Goal: Information Seeking & Learning: Learn about a topic

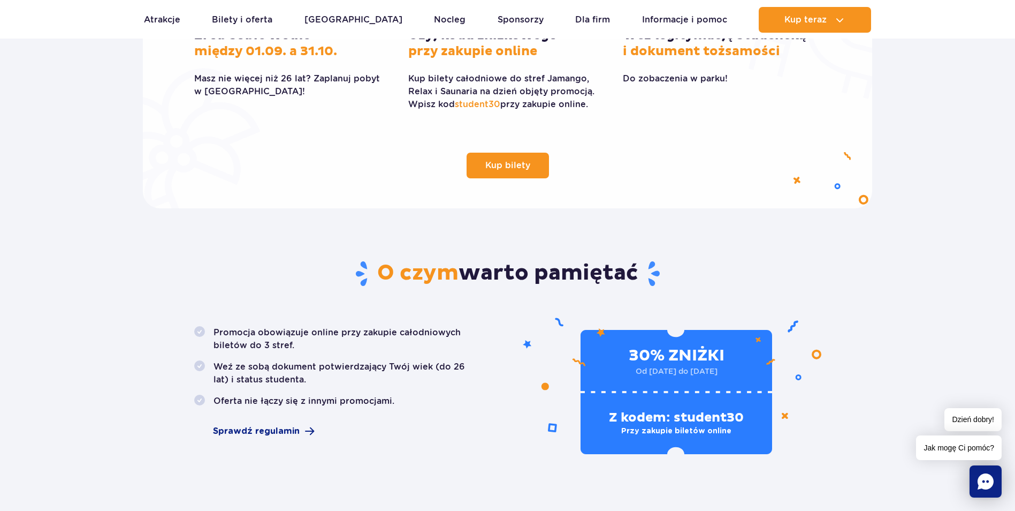
scroll to position [428, 0]
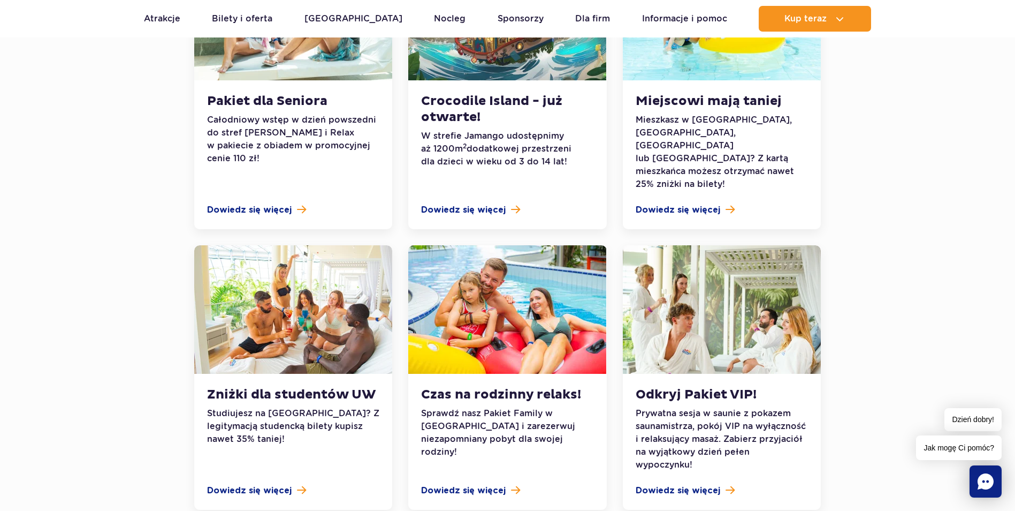
scroll to position [963, 0]
